Goal: Information Seeking & Learning: Learn about a topic

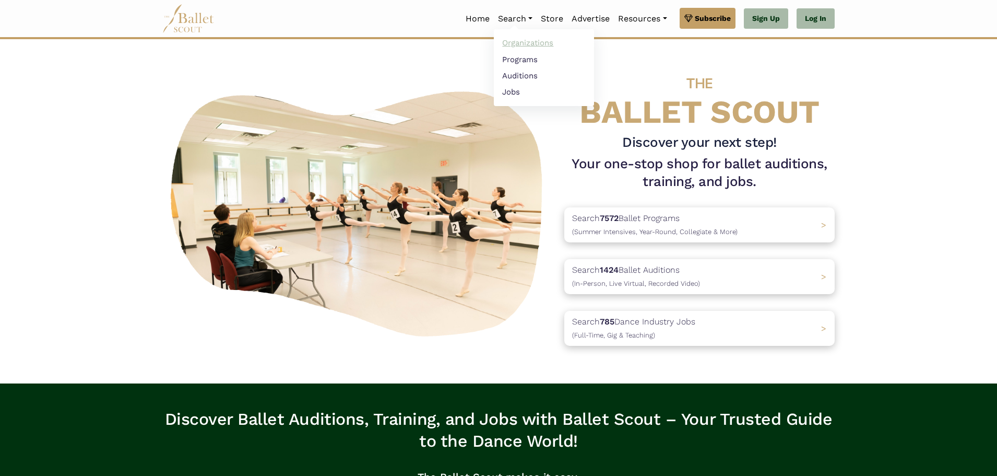
click at [523, 43] on link "Organizations" at bounding box center [544, 43] width 100 height 16
click at [552, 16] on link "Store" at bounding box center [552, 19] width 31 height 22
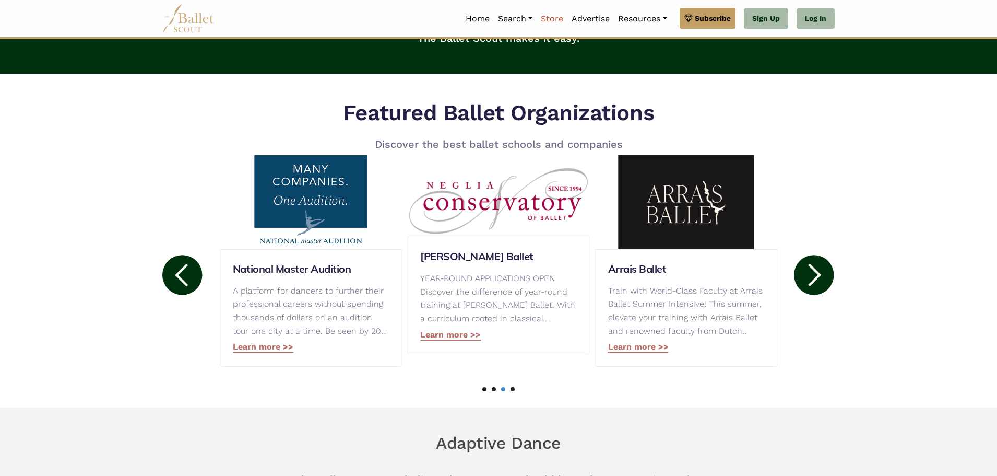
scroll to position [418, 0]
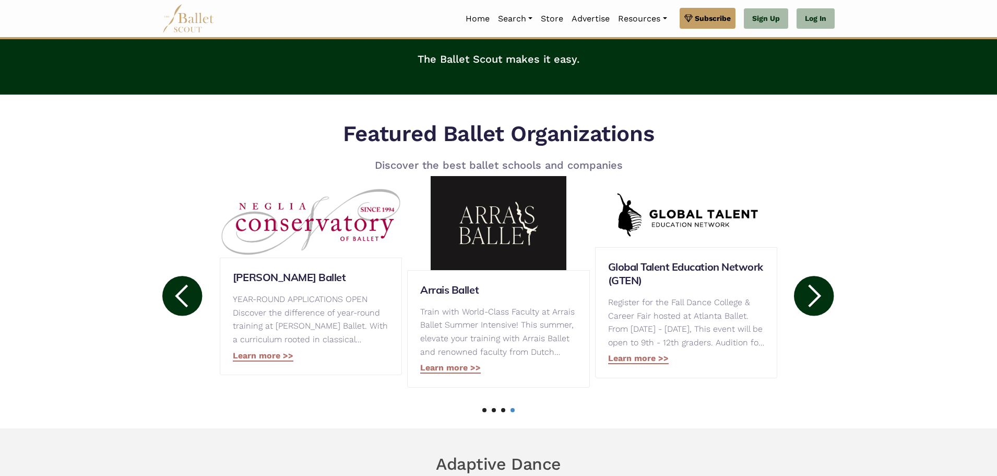
click at [807, 295] on circle at bounding box center [814, 296] width 40 height 40
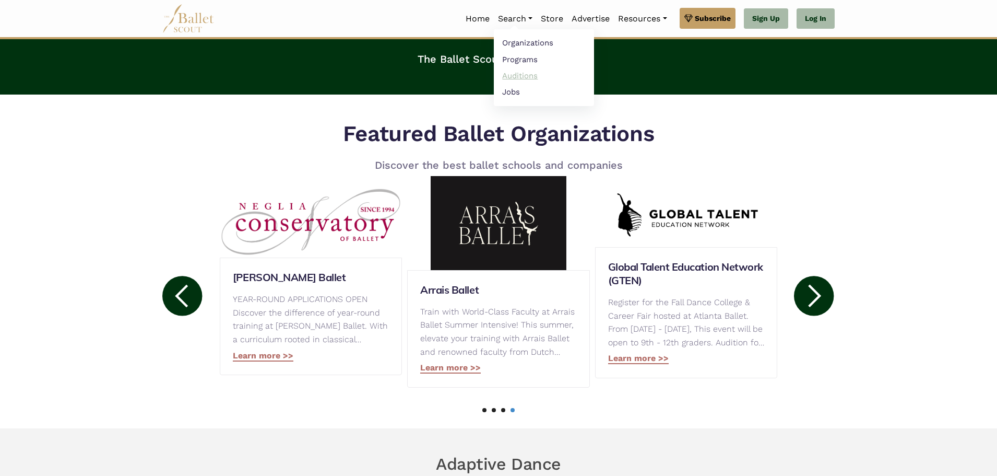
click at [513, 76] on link "Auditions" at bounding box center [544, 75] width 100 height 16
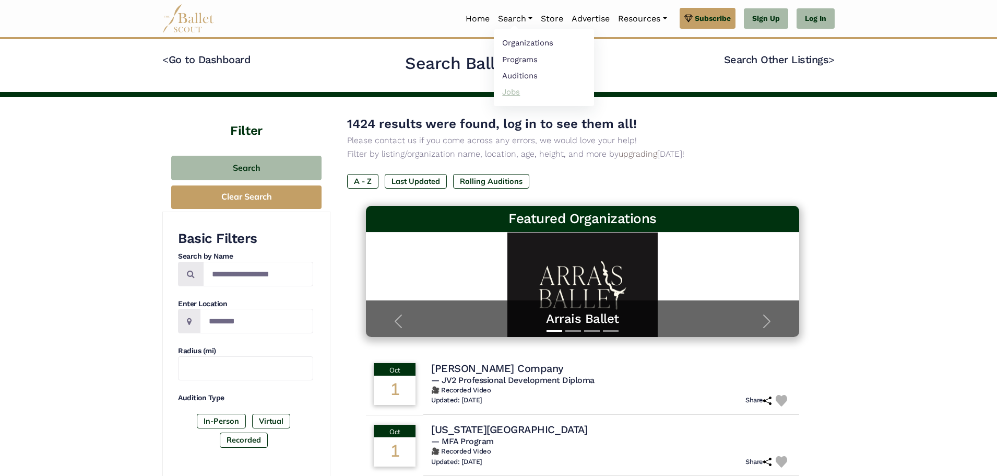
click at [517, 90] on link "Jobs" at bounding box center [544, 92] width 100 height 16
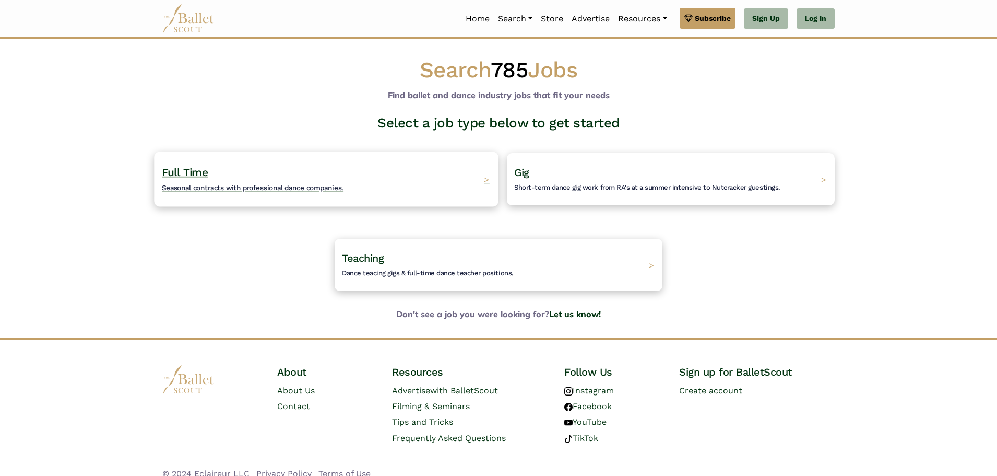
click at [185, 171] on span "Full Time" at bounding box center [185, 172] width 46 height 13
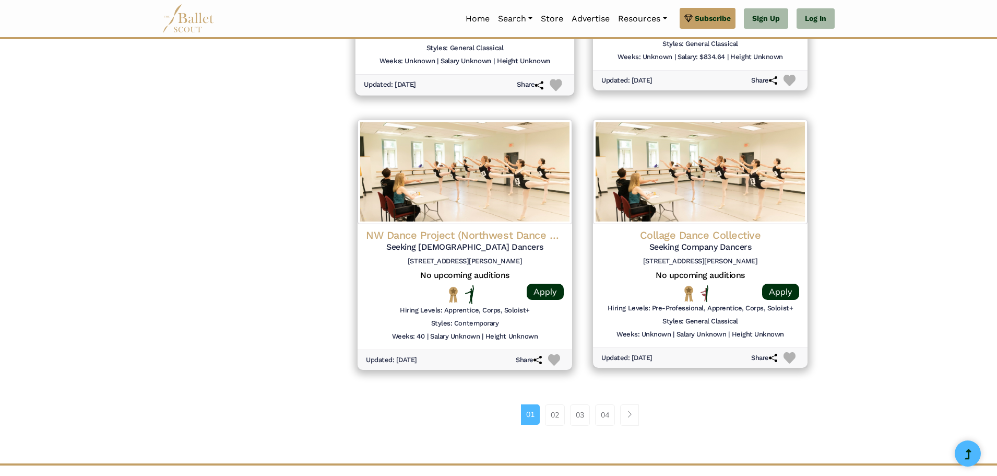
scroll to position [1275, 0]
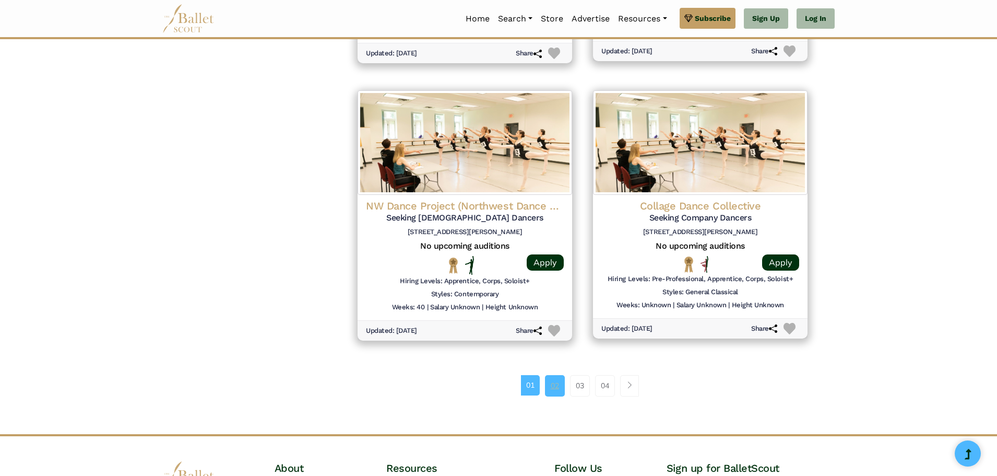
click at [554, 382] on link "02" at bounding box center [555, 385] width 20 height 21
